Goal: Task Accomplishment & Management: Manage account settings

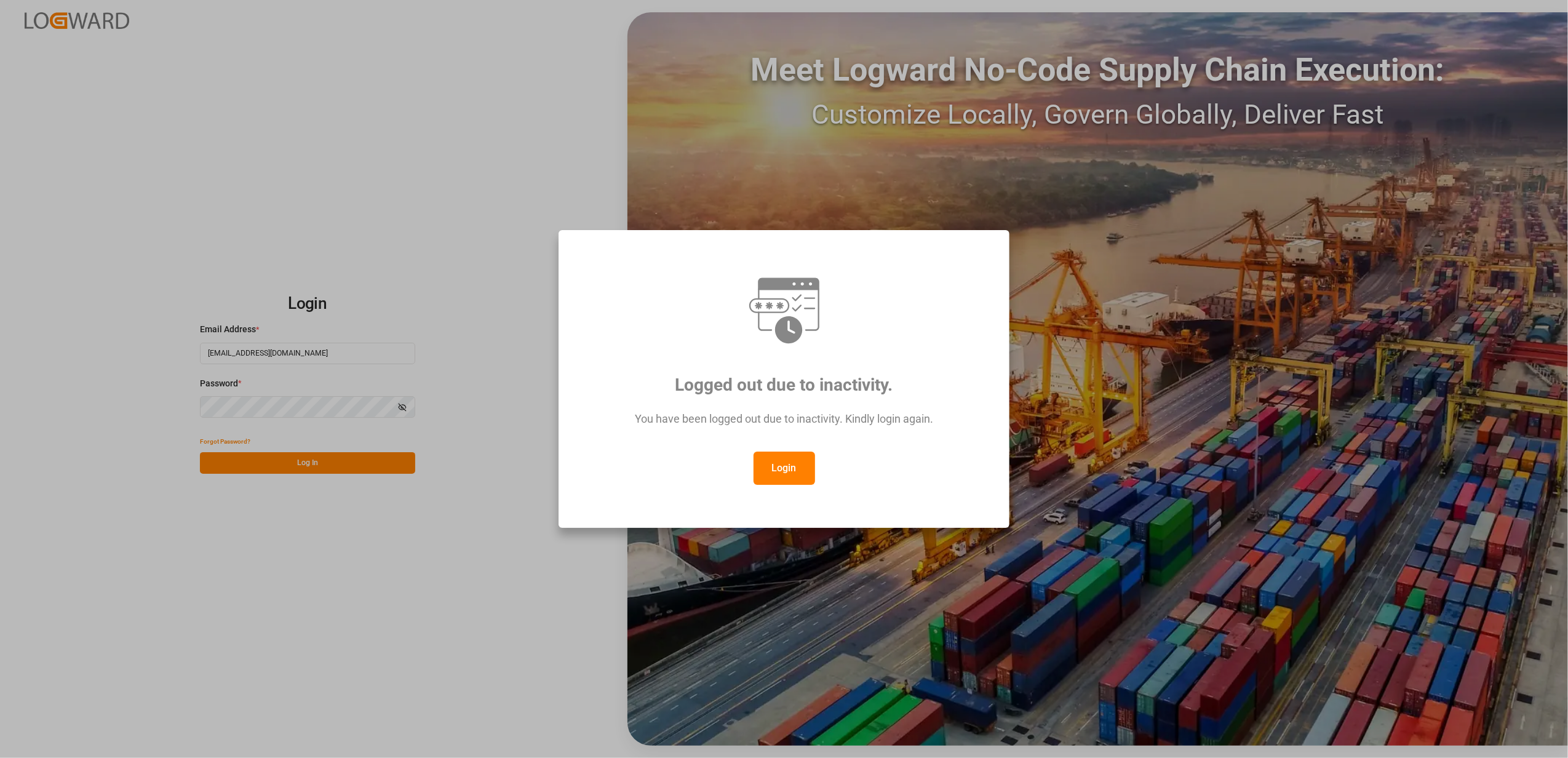
click at [372, 455] on div "Logged out due to inactivity. You have been logged out due to inactivity. Kindl…" at bounding box center [784, 379] width 1568 height 758
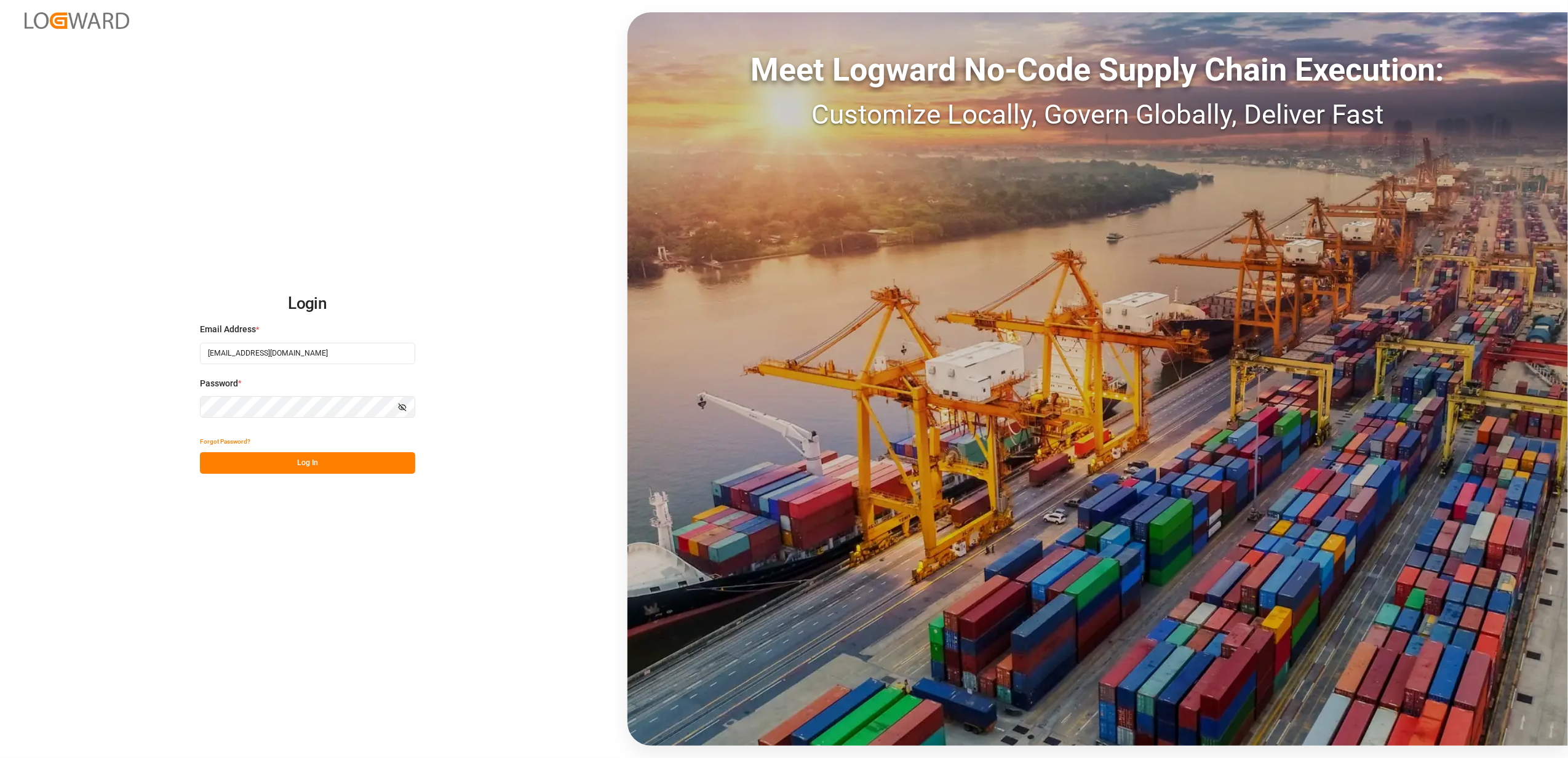
click at [302, 469] on button "Log In" at bounding box center [308, 463] width 215 height 21
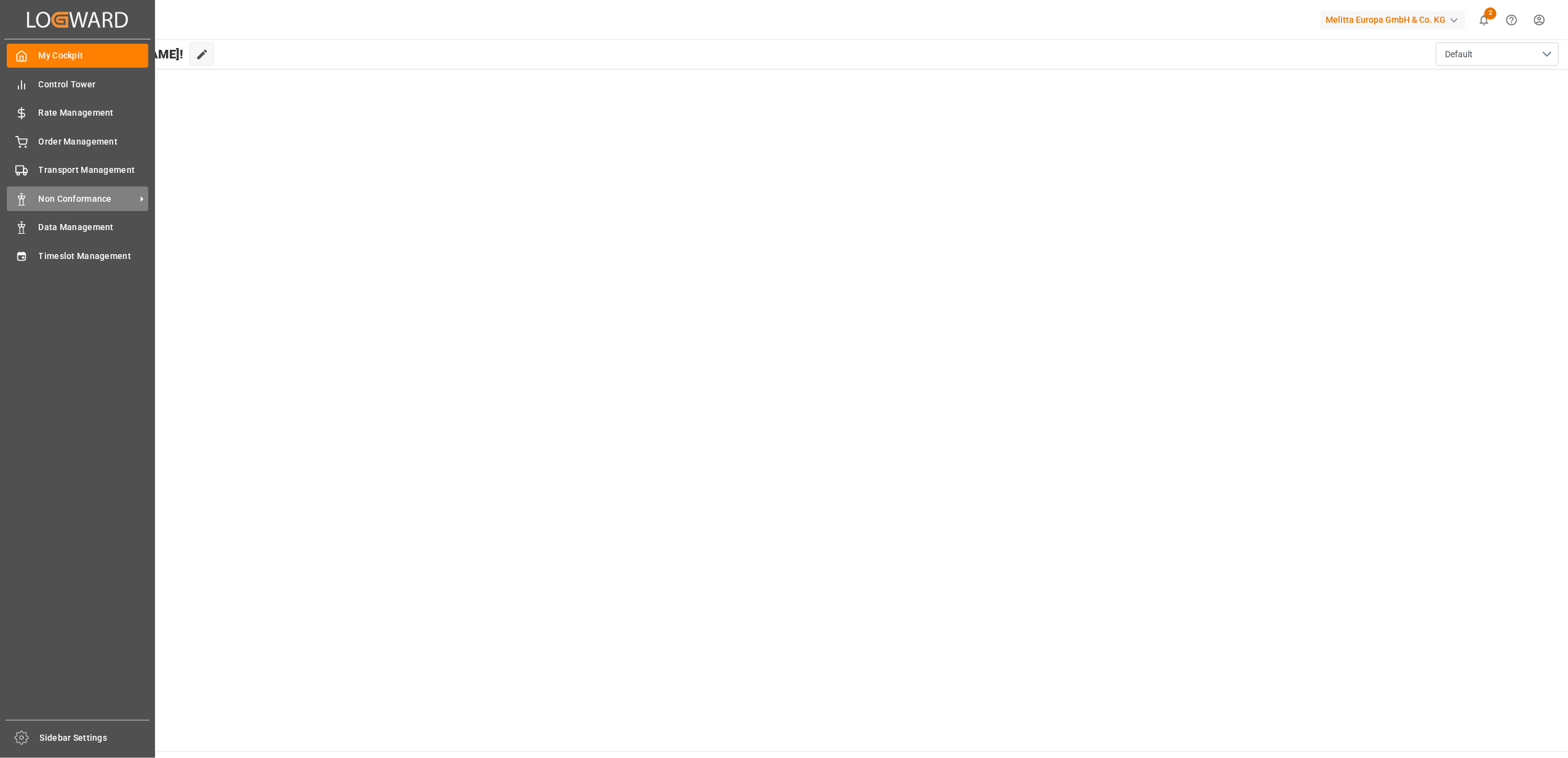
click at [58, 189] on div "Non Conformance Non Conformance" at bounding box center [77, 198] width 142 height 24
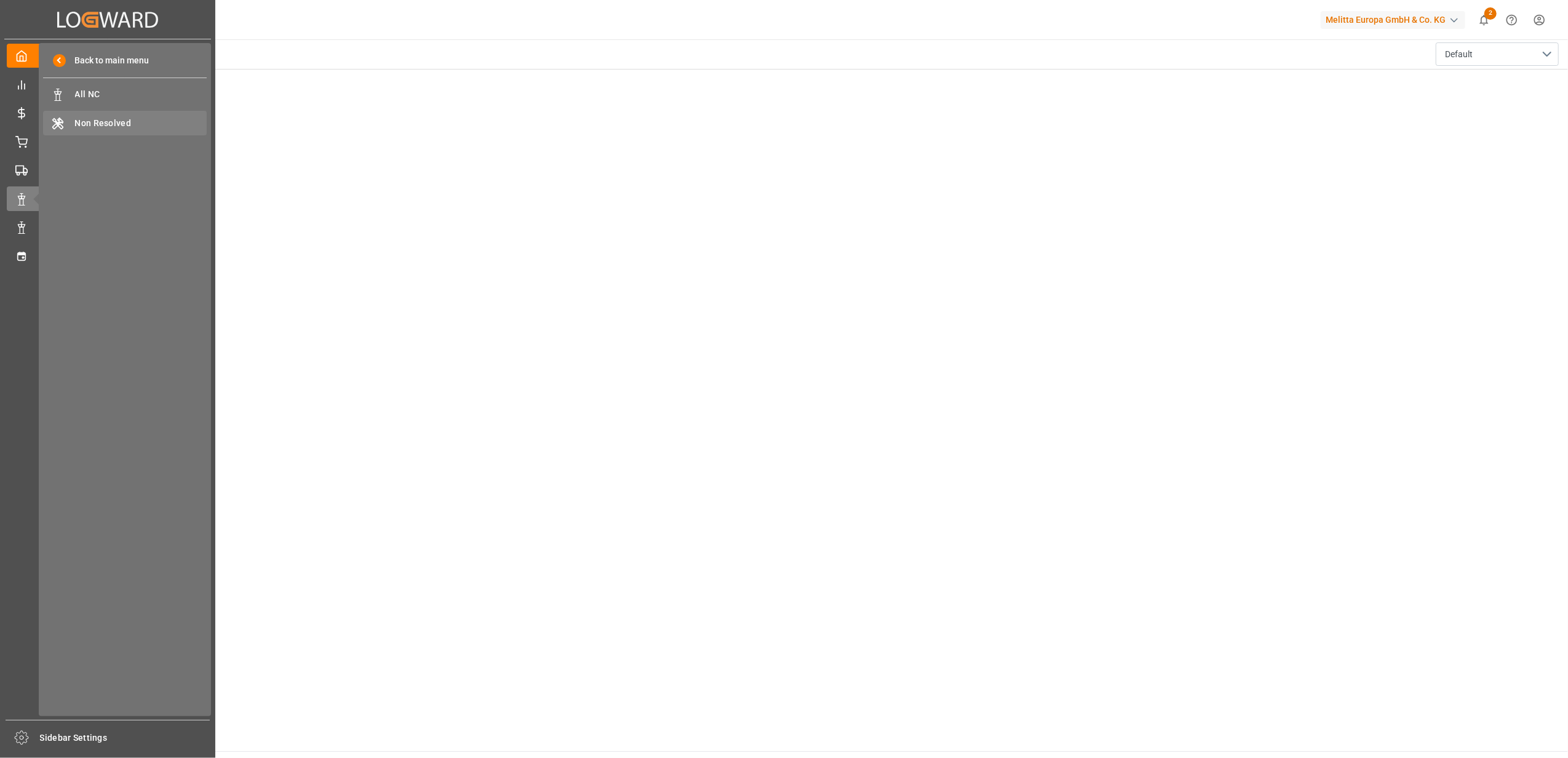
click at [82, 129] on span "Non Resolved" at bounding box center [141, 123] width 132 height 13
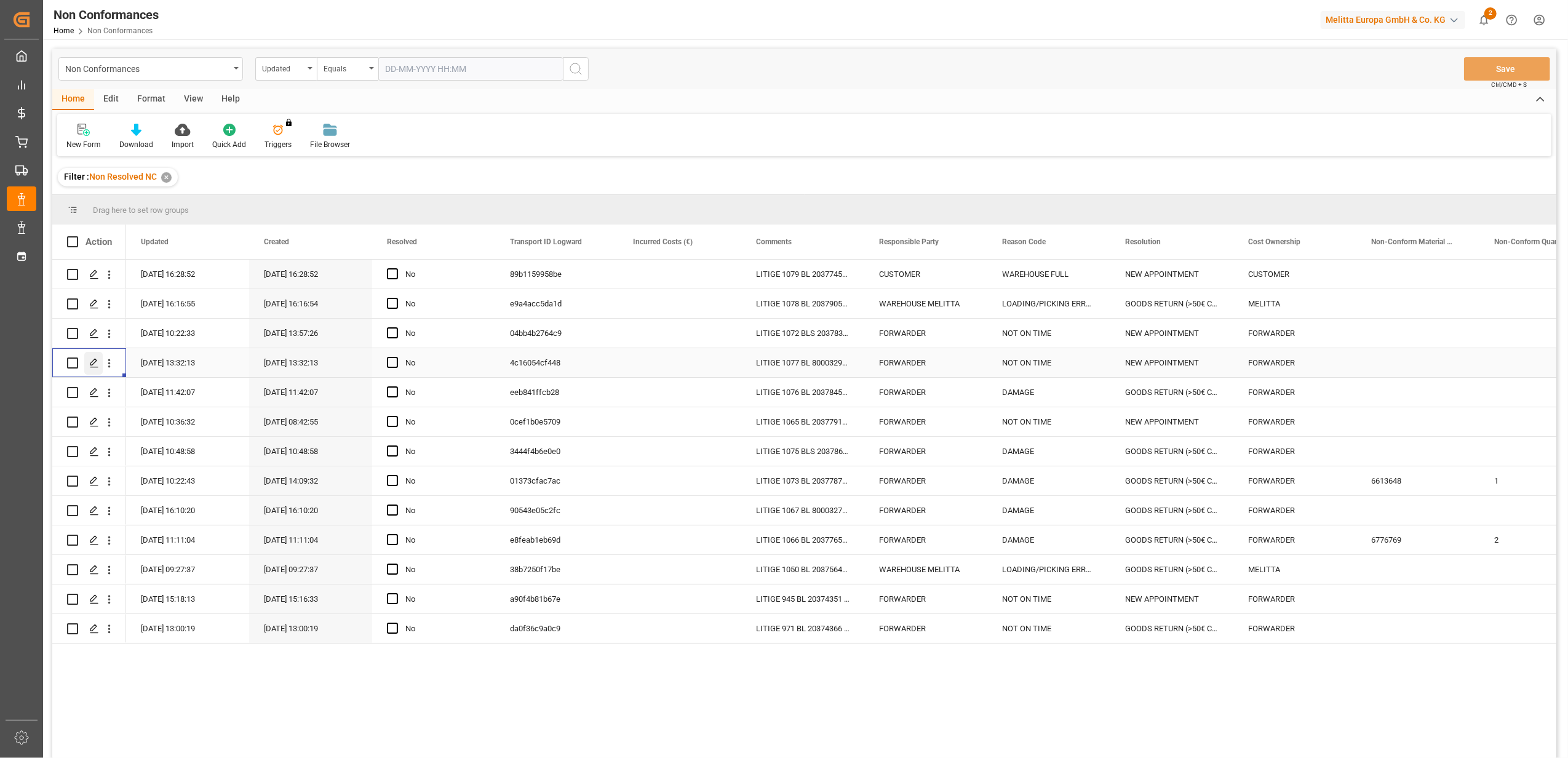
click at [95, 363] on icon "Press SPACE to select this row." at bounding box center [94, 363] width 10 height 10
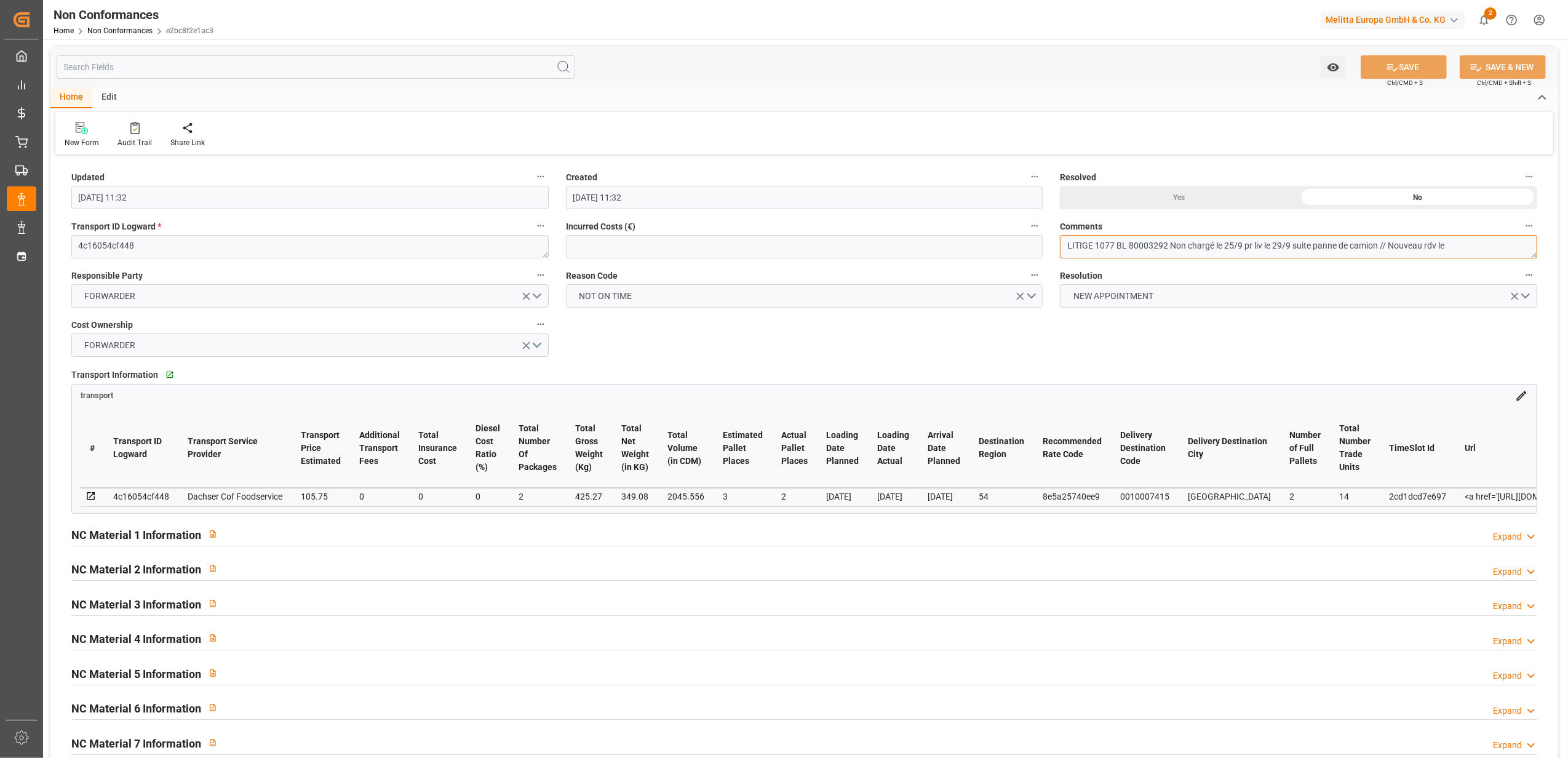
click at [1512, 240] on textarea "LITIGE 1077 BL 80003292 Non chargé le 25/9 pr liv le 29/9 suite panne de camion…" at bounding box center [1298, 247] width 478 height 23
type textarea "LITIGE 1077 BL 80003292 Non chargé le 25/9 pr liv le 29/9 suite panne de camion…"
click at [1169, 198] on div "Yes" at bounding box center [1179, 197] width 238 height 23
click at [1411, 62] on button "SAVE" at bounding box center [1404, 67] width 86 height 23
type input "[DATE] 14:03"
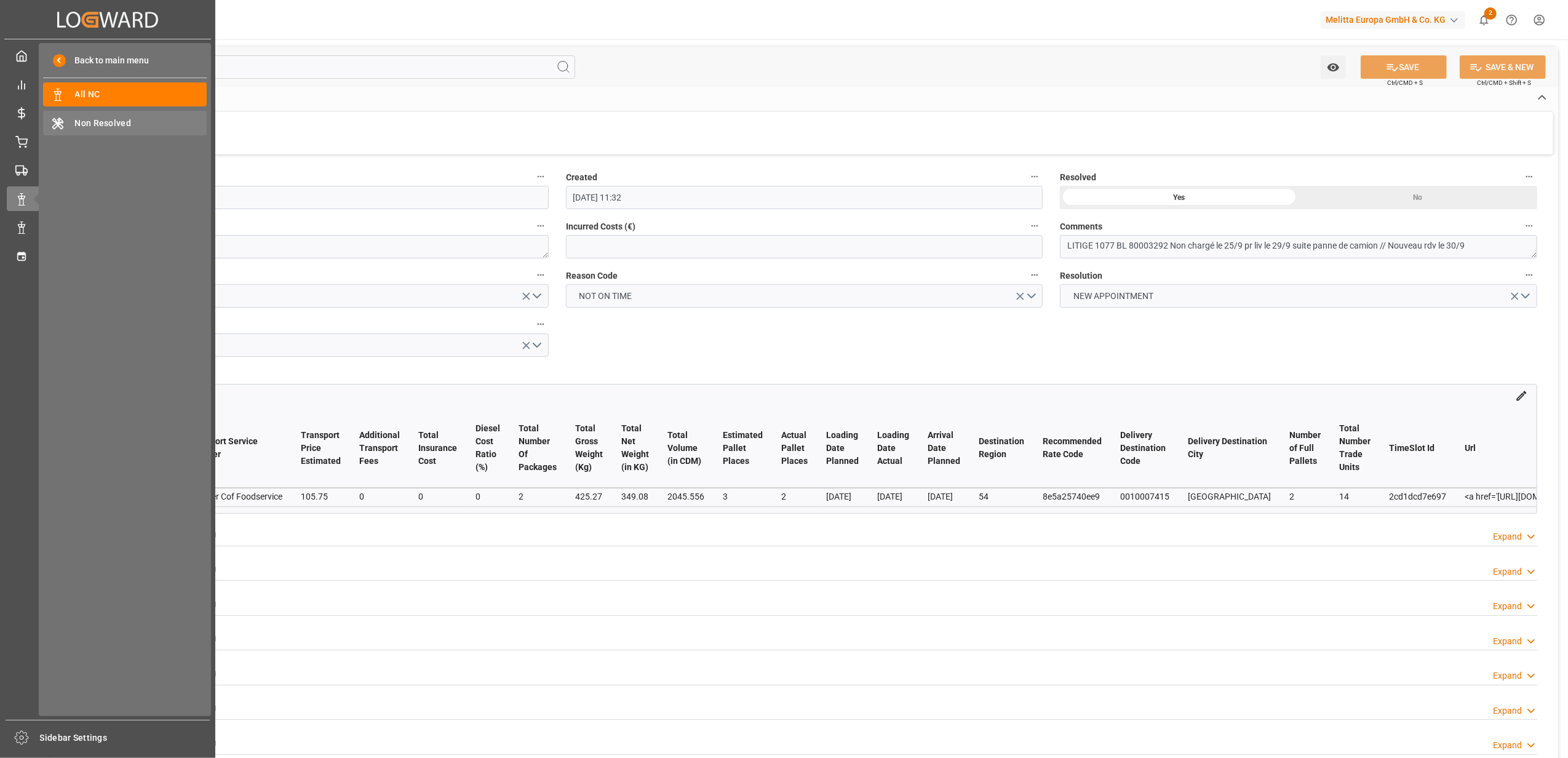
click at [99, 132] on div "Non Resolved Non Resolved" at bounding box center [125, 122] width 164 height 24
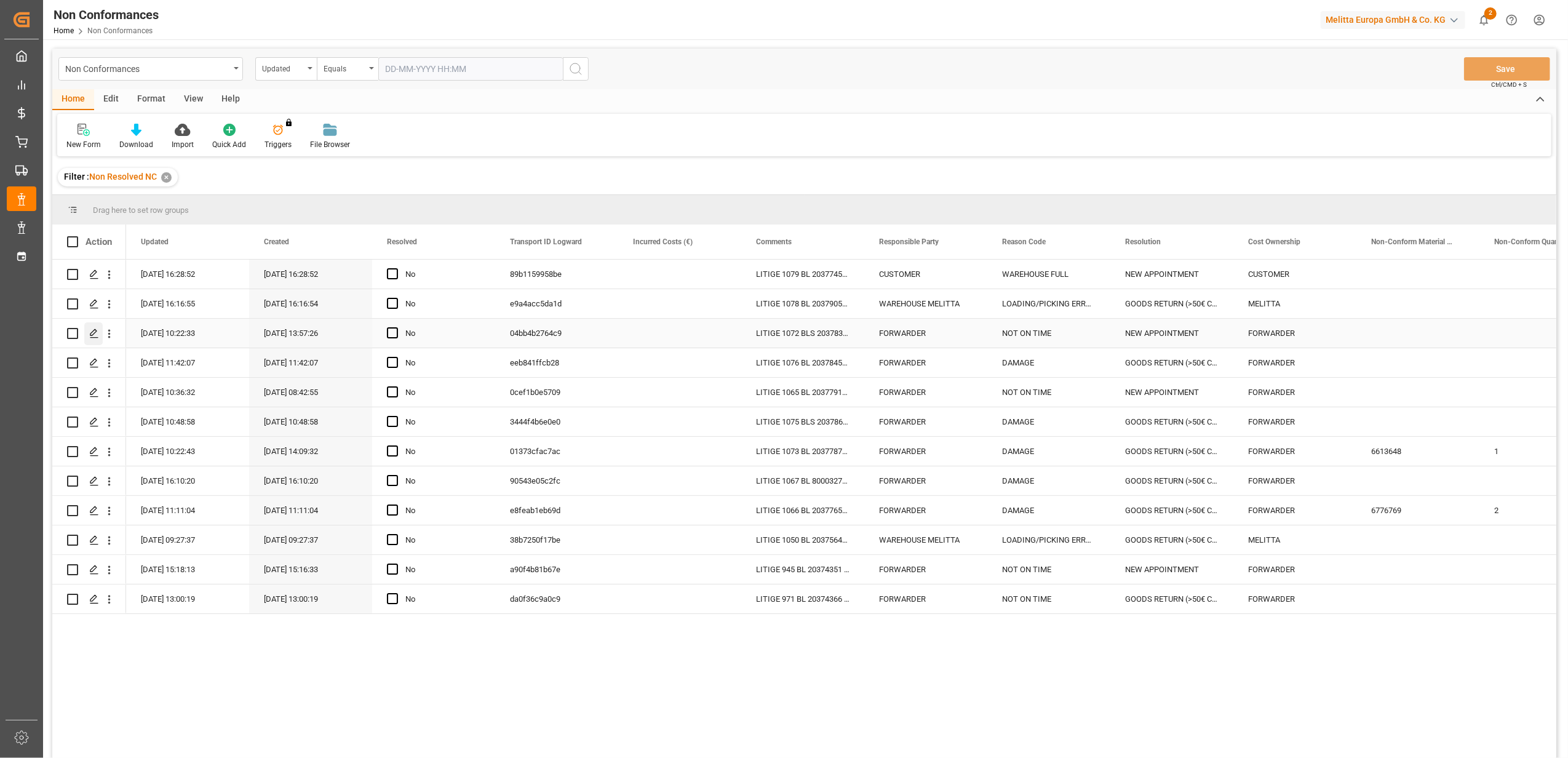
click at [96, 330] on polygon "Press SPACE to select this row." at bounding box center [94, 333] width 6 height 6
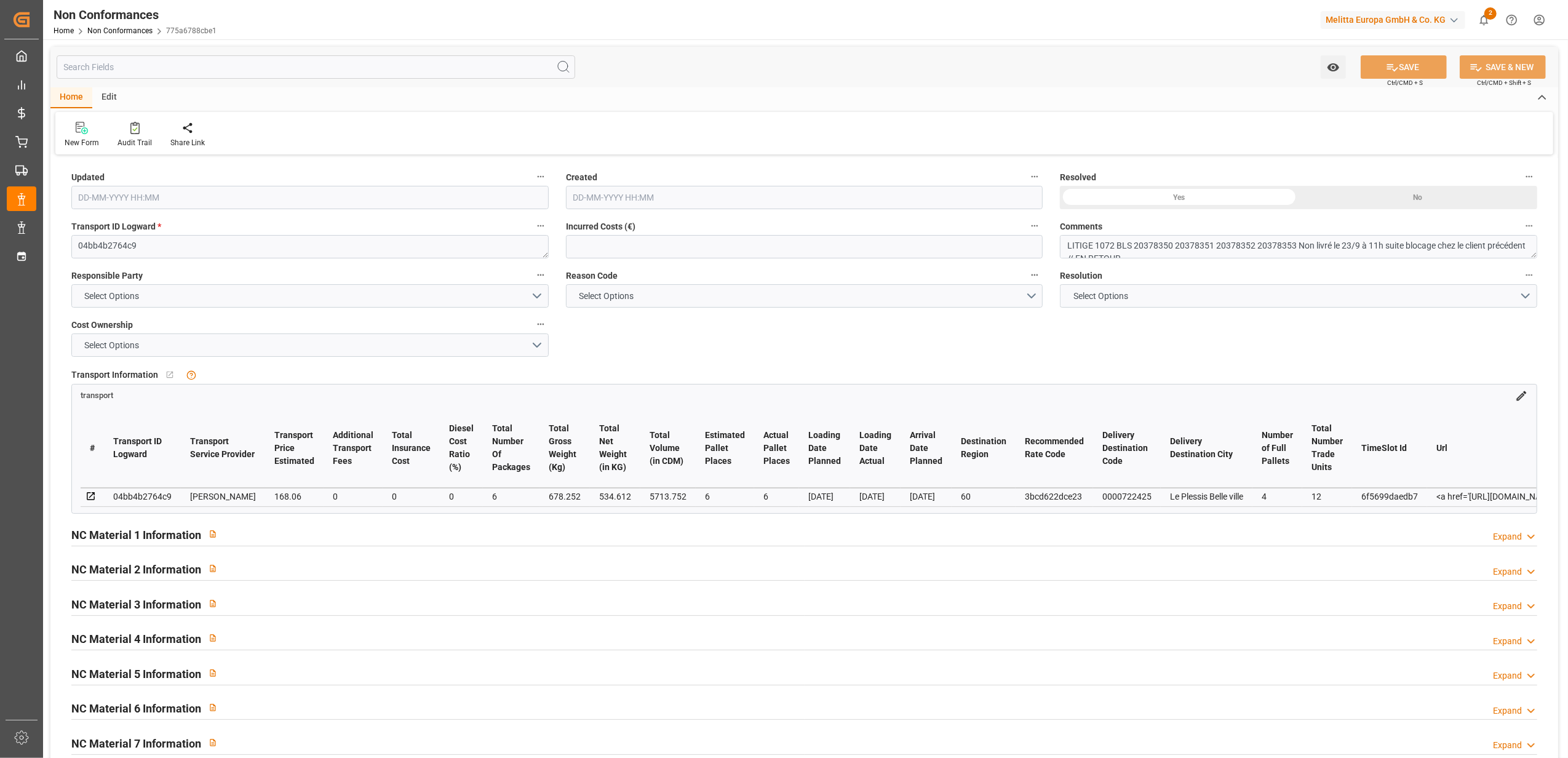
type input "[DATE] 08:22"
type input "[DATE] 11:57"
click at [827, 241] on input "text" at bounding box center [804, 247] width 478 height 23
paste input "168.06"
type input "168.06"
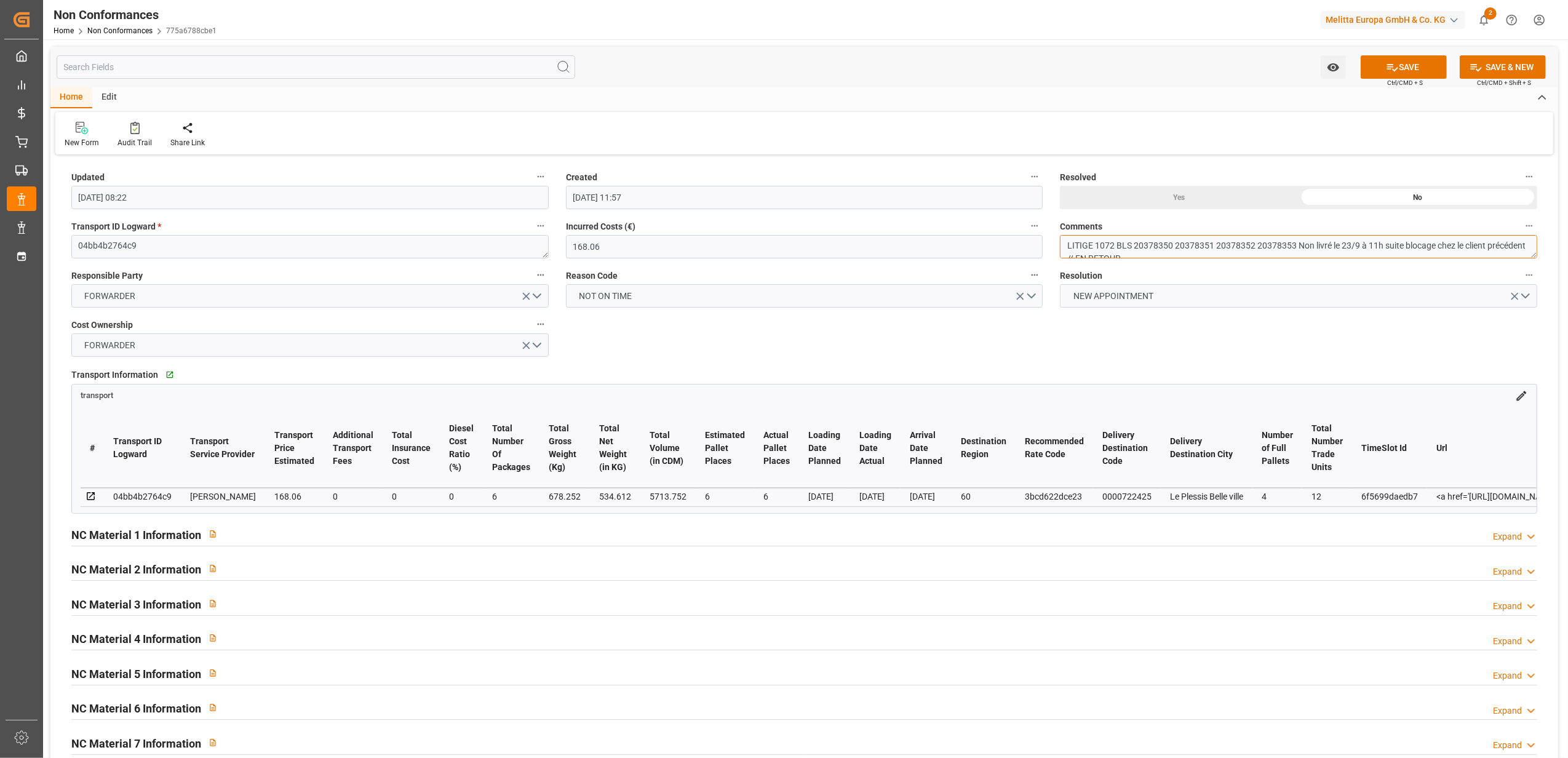
scroll to position [10, 0]
drag, startPoint x: 1213, startPoint y: 253, endPoint x: 1204, endPoint y: 250, distance: 9.5
click at [1211, 251] on textarea "LITIGE 1072 BLS 20378350 20378351 20378352 20378353 Non livré le 23/9 à 11h sui…" at bounding box center [1298, 247] width 478 height 23
type textarea "LITIGE 1072 BLS 20378350 20378351 20378352 20378353 Non livré le 23/9 à 11h sui…"
click at [1156, 200] on div "Yes" at bounding box center [1179, 197] width 238 height 23
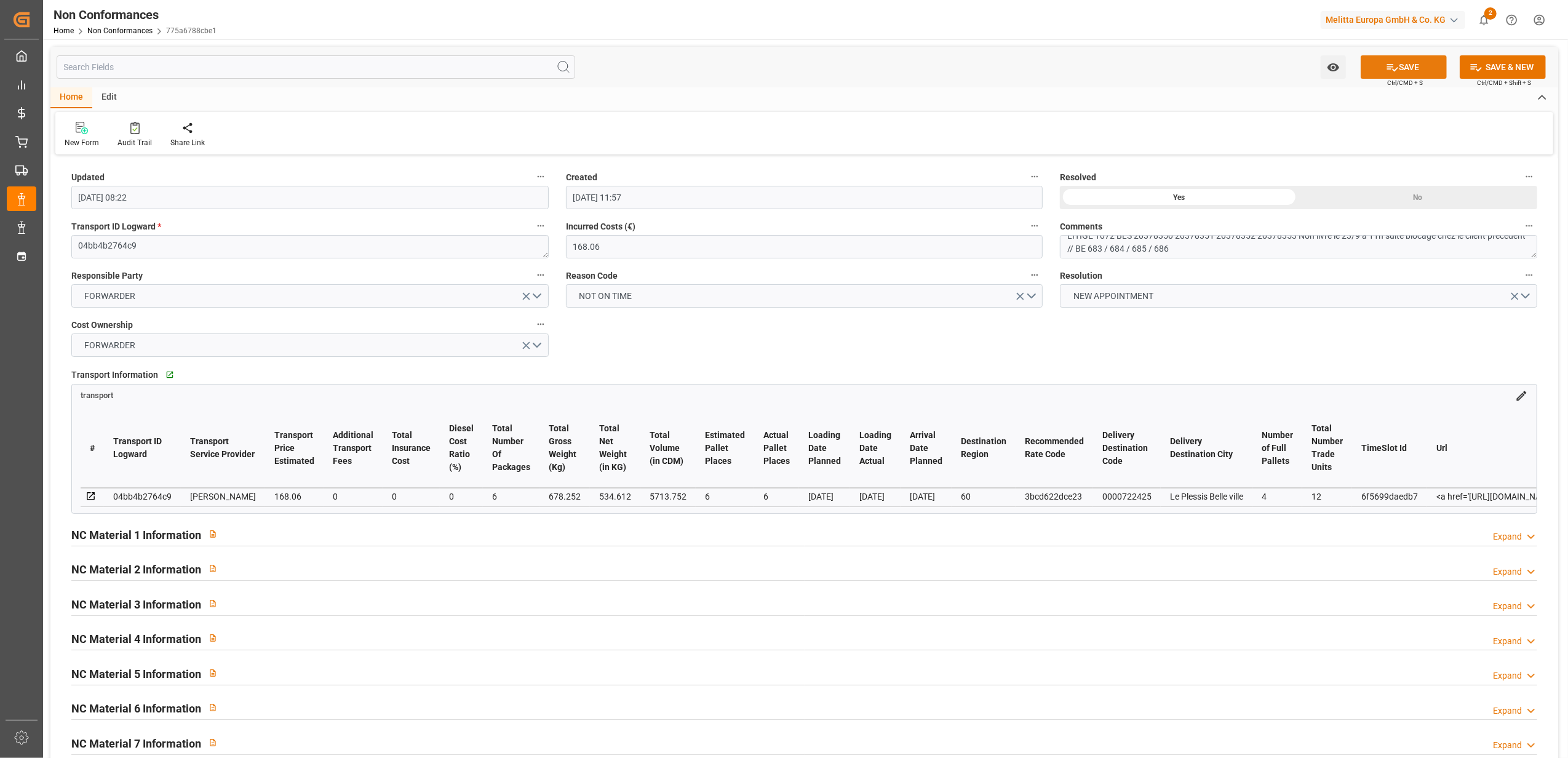
click at [1411, 63] on button "SAVE" at bounding box center [1404, 67] width 86 height 23
type input "[DATE] 14:16"
